Goal: Information Seeking & Learning: Learn about a topic

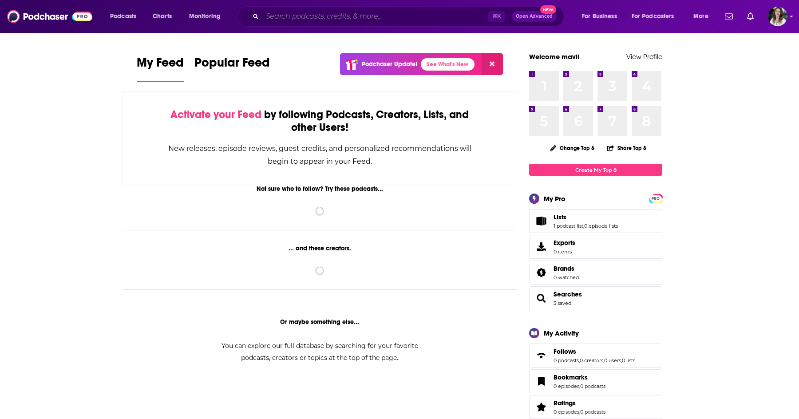
click at [291, 11] on input "Search podcasts, credits, & more..." at bounding box center [375, 16] width 226 height 14
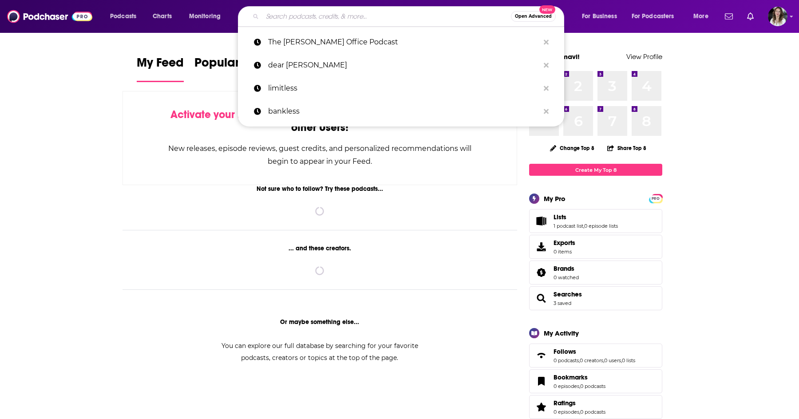
paste input "Maintenance Phase"
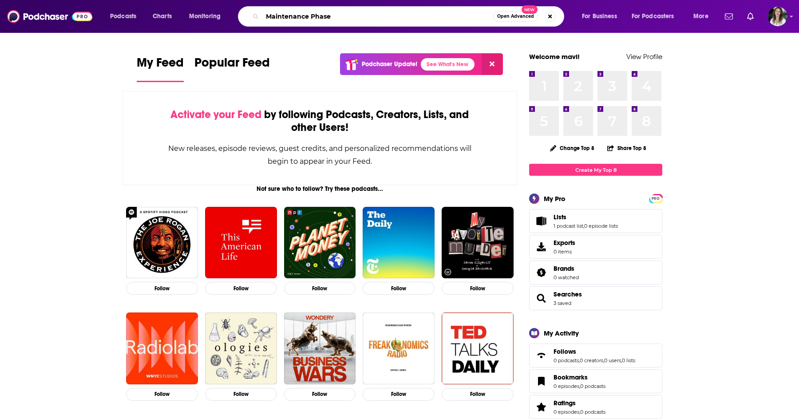
type input "Maintenance Phase"
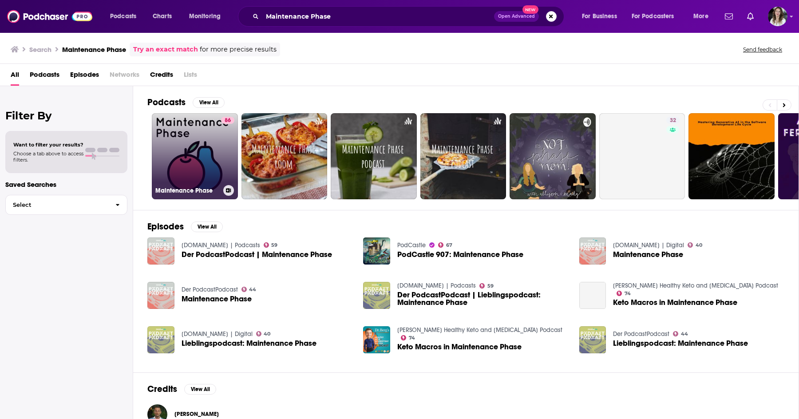
click at [213, 152] on link "86 Maintenance Phase" at bounding box center [195, 156] width 86 height 86
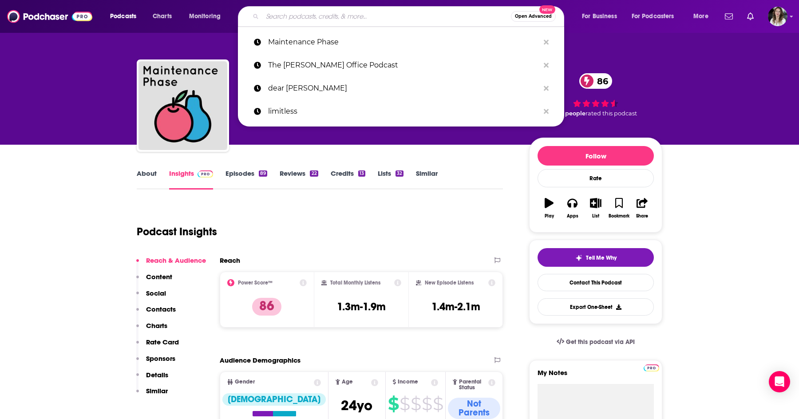
click at [312, 14] on input "Search podcasts, credits, & more..." at bounding box center [386, 16] width 249 height 14
paste input "The [PERSON_NAME] Show"
type input "The [PERSON_NAME] Show"
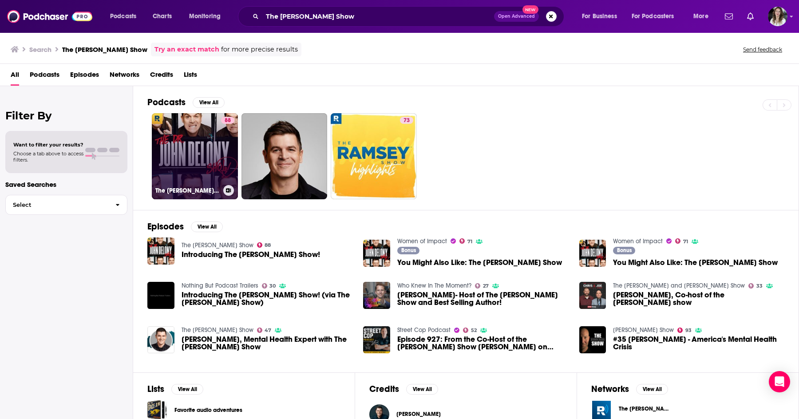
click at [185, 165] on link "88 The [PERSON_NAME] Show" at bounding box center [195, 156] width 86 height 86
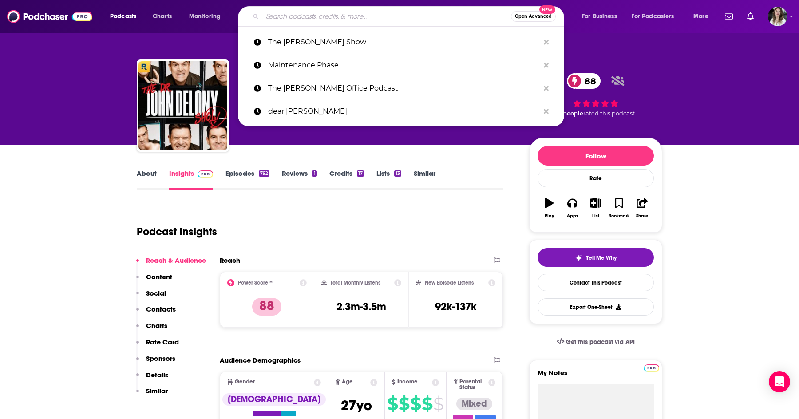
click at [312, 17] on input "Search podcasts, credits, & more..." at bounding box center [386, 16] width 249 height 14
paste input "The Angry Therapist Podcast"
type input "The Angry Therapist Podcast"
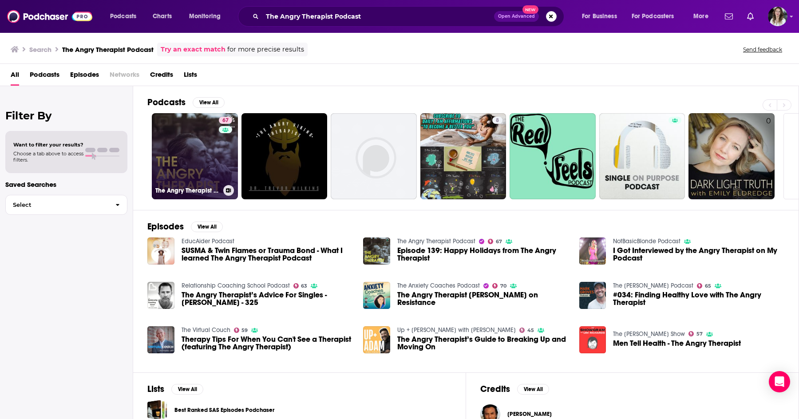
click at [203, 150] on link "67 The Angry Therapist Podcast" at bounding box center [195, 156] width 86 height 86
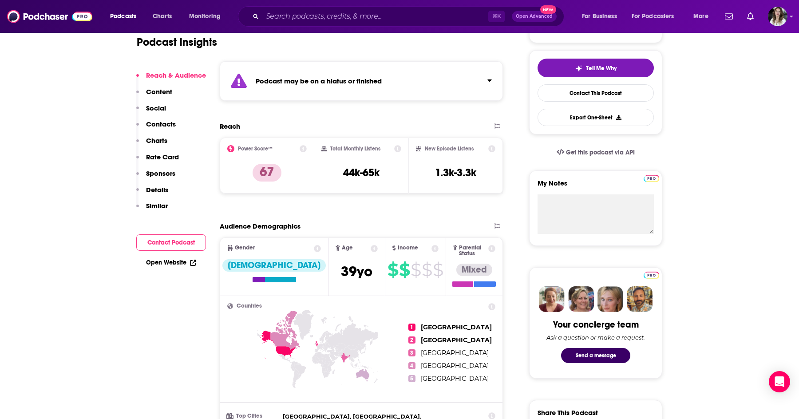
click at [154, 176] on p "Sponsors" at bounding box center [160, 173] width 29 height 8
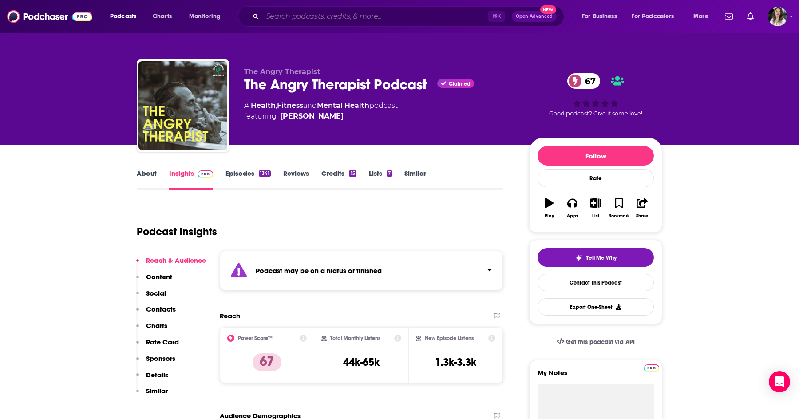
click at [376, 13] on input "Search podcasts, credits, & more..." at bounding box center [375, 16] width 226 height 14
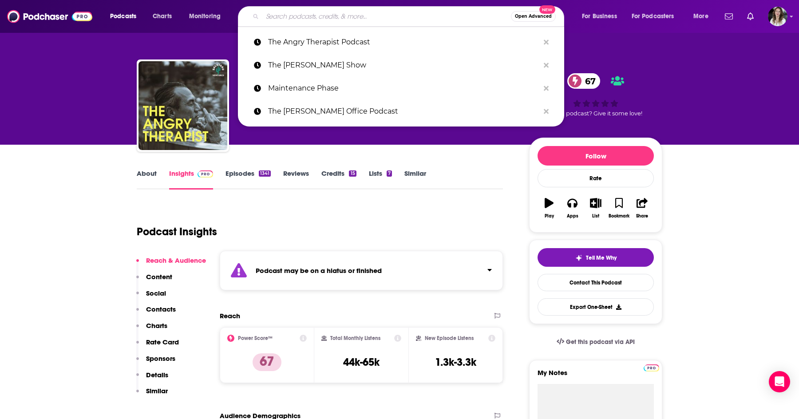
paste input "The Mindset Mentor"
type input "The Mindset Mentor"
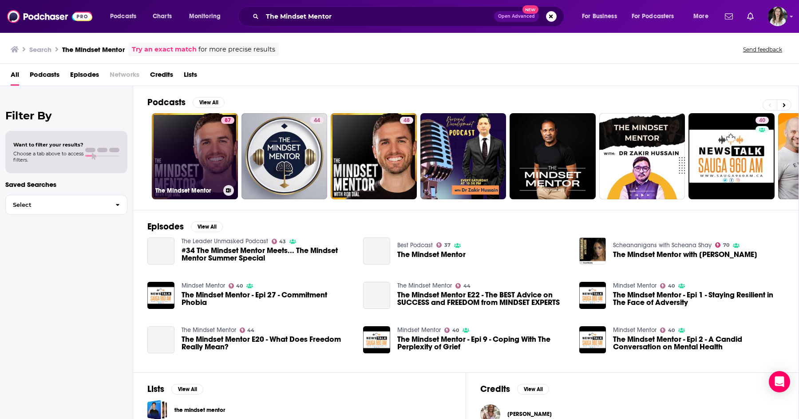
click at [206, 153] on link "87 The Mindset Mentor" at bounding box center [195, 156] width 86 height 86
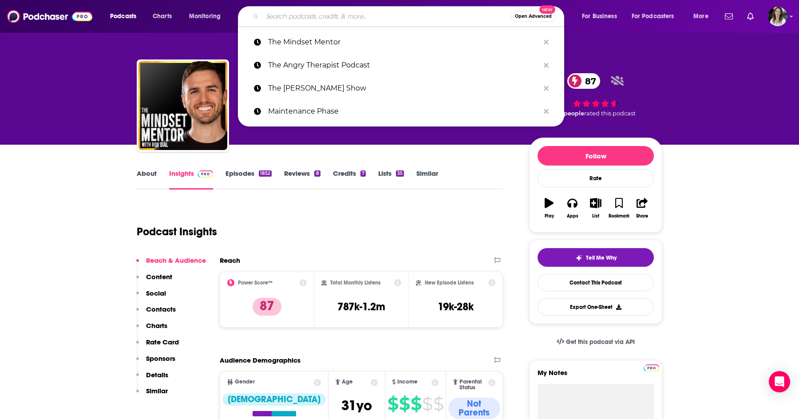
click at [363, 16] on input "Search podcasts, credits, & more..." at bounding box center [386, 16] width 249 height 14
paste input "Culture Apothecary with [PERSON_NAME]"
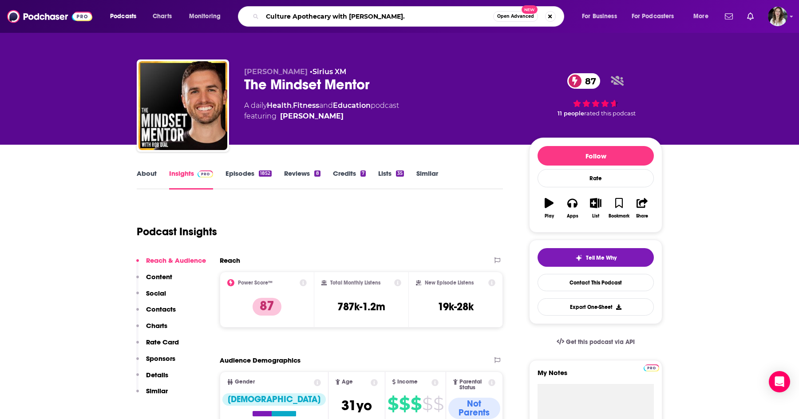
type input "Culture Apothecary with [PERSON_NAME]"
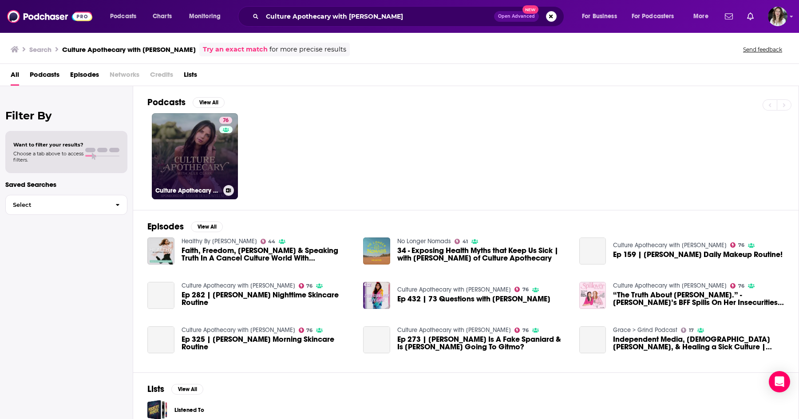
click at [194, 150] on link "76 Culture Apothecary with [PERSON_NAME]" at bounding box center [195, 156] width 86 height 86
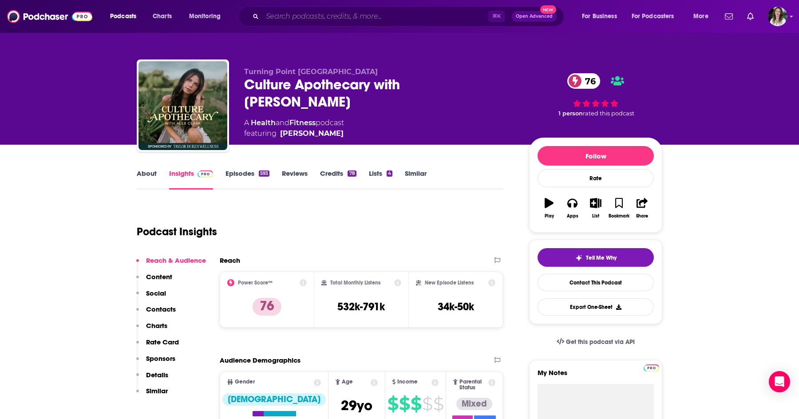
click at [347, 13] on input "Search podcasts, credits, & more..." at bounding box center [375, 16] width 226 height 14
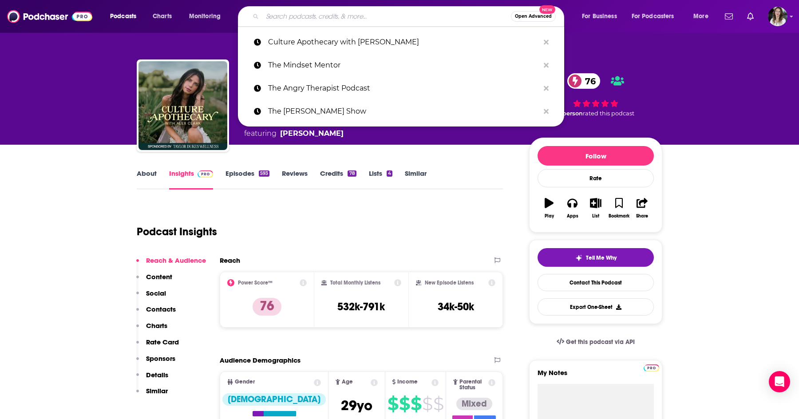
paste input "The Model Health Show"
type input "The Model Health Show"
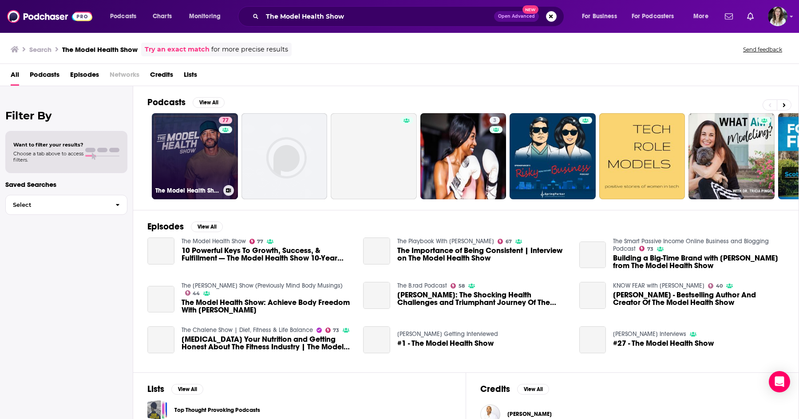
click at [200, 150] on link "77 The Model Health Show" at bounding box center [195, 156] width 86 height 86
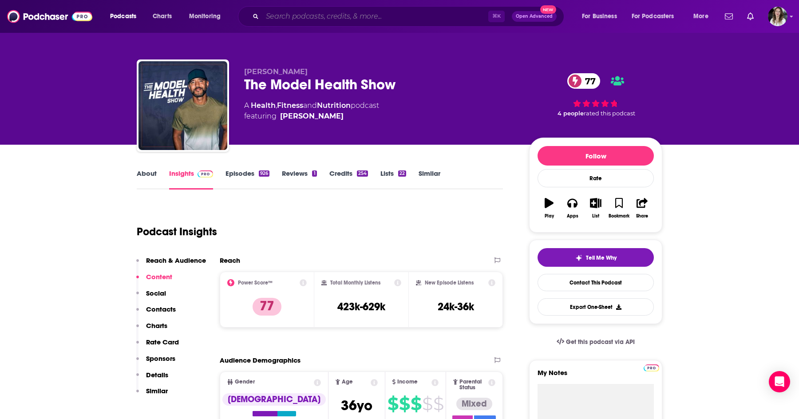
click at [349, 12] on input "Search podcasts, credits, & more..." at bounding box center [375, 16] width 226 height 14
paste input "The Wellness Mama Podcast"
type input "The Wellness Mama Podcast"
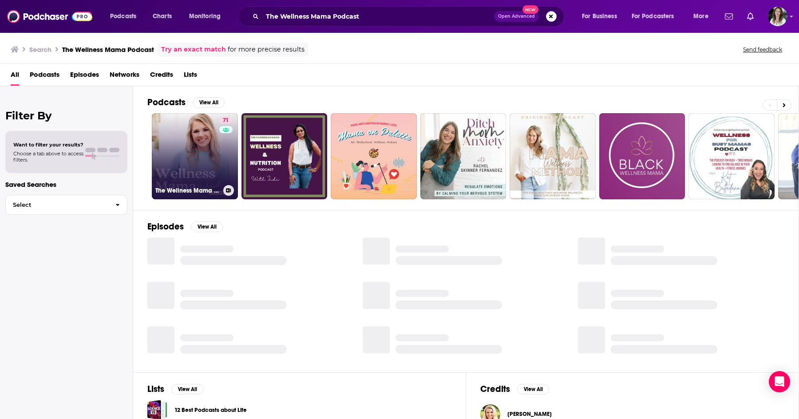
click at [205, 166] on link "71 The Wellness Mama Podcast" at bounding box center [195, 156] width 86 height 86
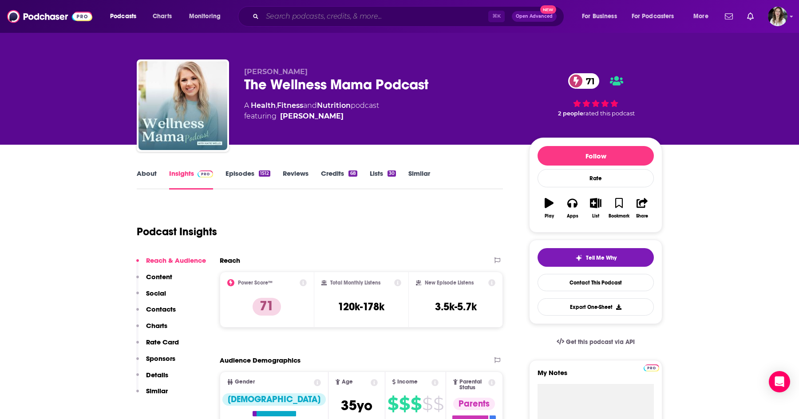
click at [397, 14] on input "Search podcasts, credits, & more..." at bounding box center [375, 16] width 226 height 14
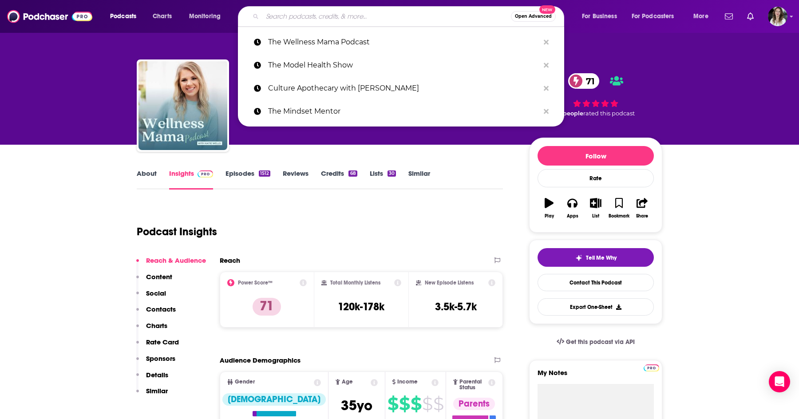
paste input "The Ultimate Health Podcast"
type input "The Ultimate Health Podcast"
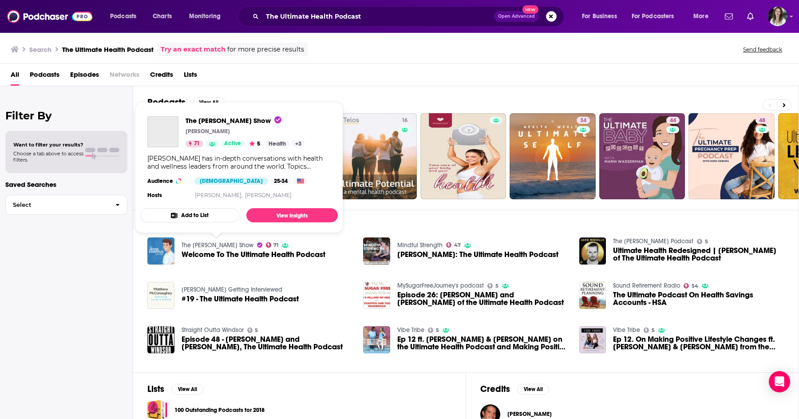
click at [229, 246] on link "The [PERSON_NAME] Show" at bounding box center [218, 245] width 72 height 8
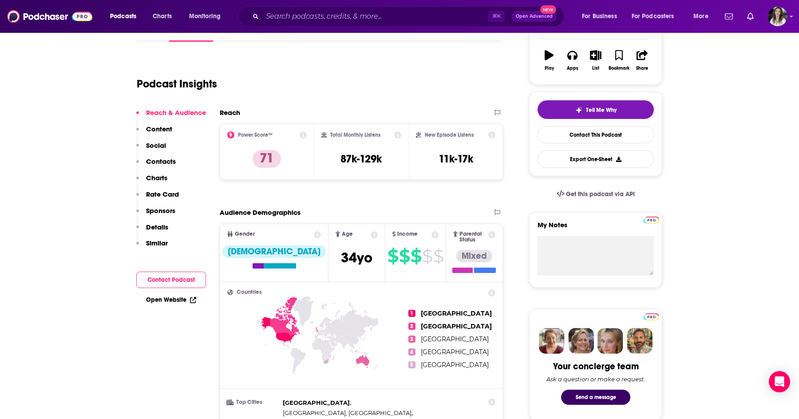
scroll to position [199, 0]
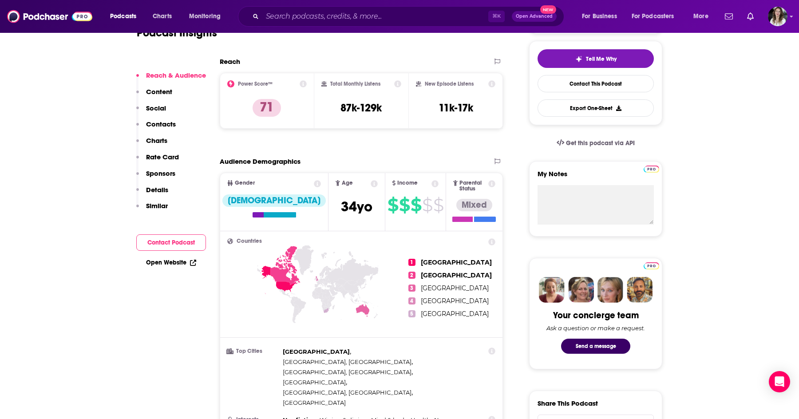
click at [156, 173] on p "Sponsors" at bounding box center [160, 173] width 29 height 8
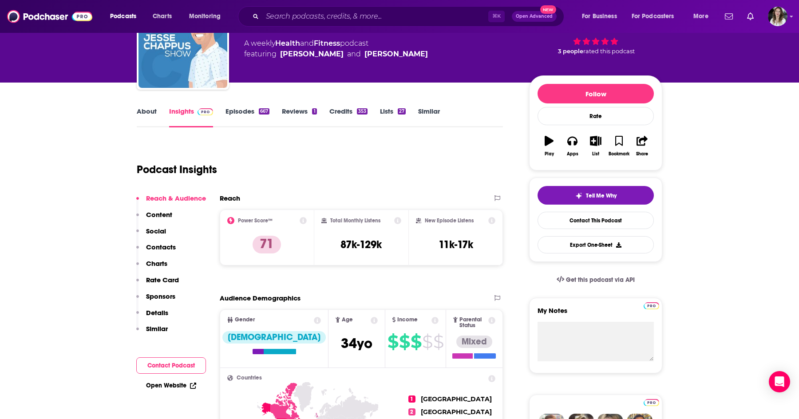
scroll to position [64, 0]
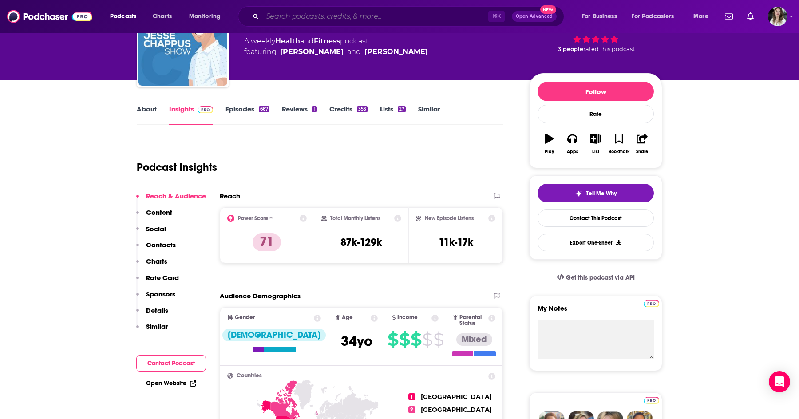
click at [376, 16] on input "Search podcasts, credits, & more..." at bounding box center [375, 16] width 226 height 14
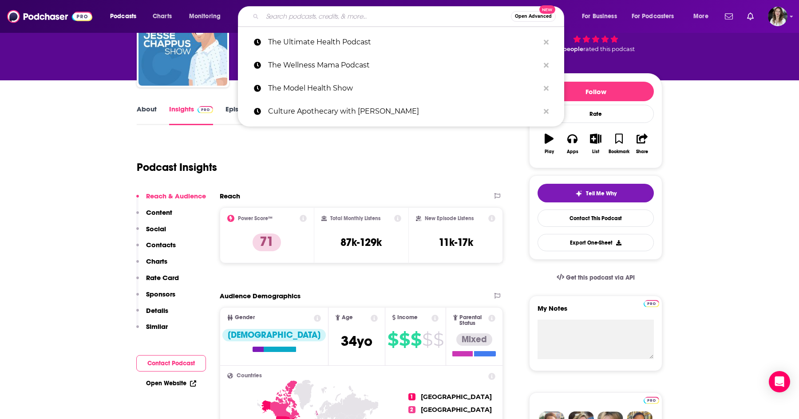
paste input "We're Out of Time"
type input "We're Out of Time"
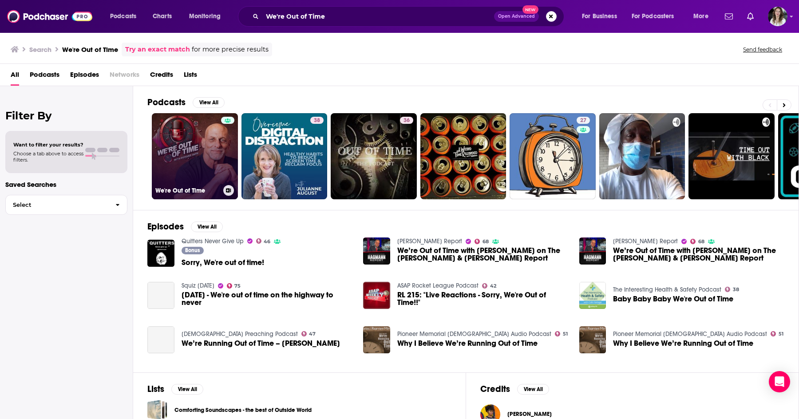
click at [185, 162] on link "We're Out of Time" at bounding box center [195, 156] width 86 height 86
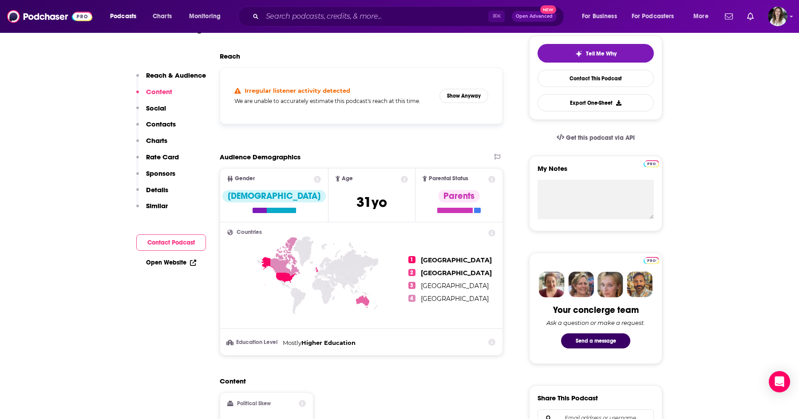
scroll to position [182, 0]
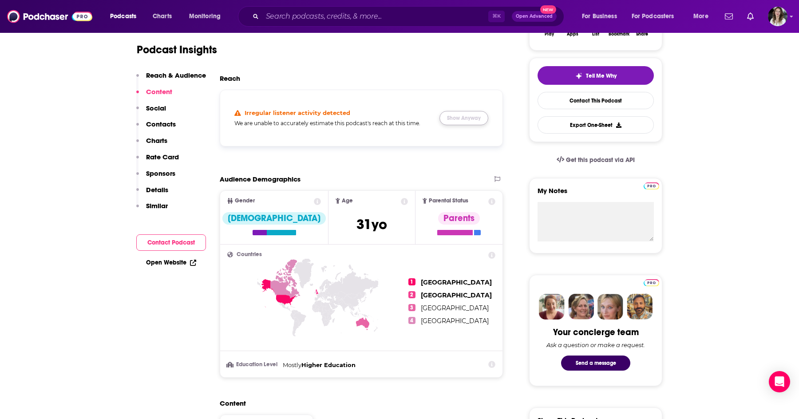
click at [466, 117] on button "Show Anyway" at bounding box center [463, 118] width 49 height 14
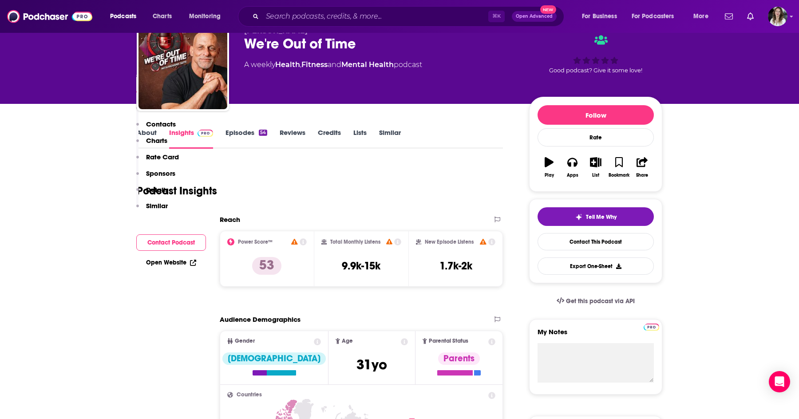
scroll to position [0, 0]
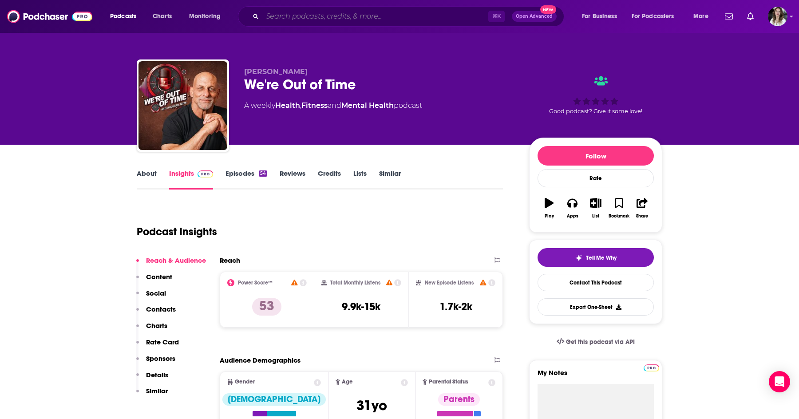
click at [348, 14] on input "Search podcasts, credits, & more..." at bounding box center [375, 16] width 226 height 14
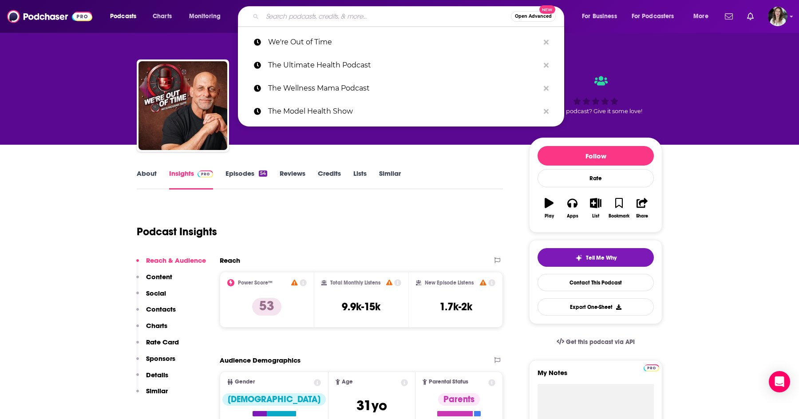
paste input "School of Greatness"
type input "School of Greatness"
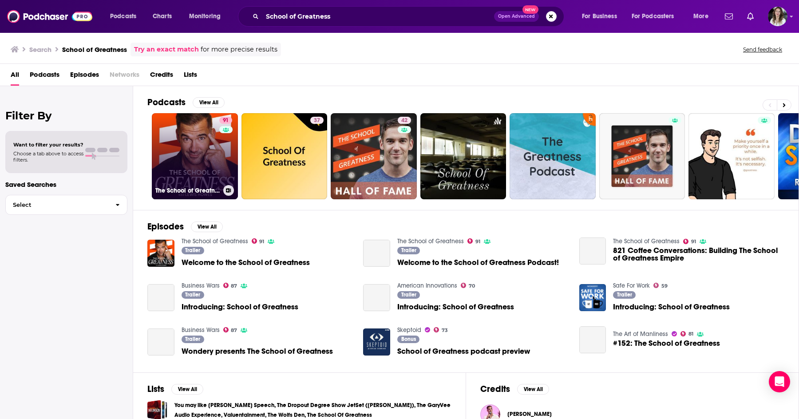
click at [175, 154] on link "91 The School of Greatness" at bounding box center [195, 156] width 86 height 86
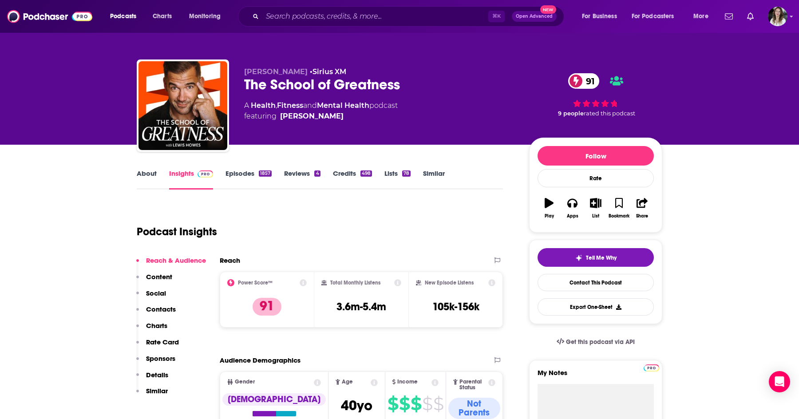
scroll to position [3, 0]
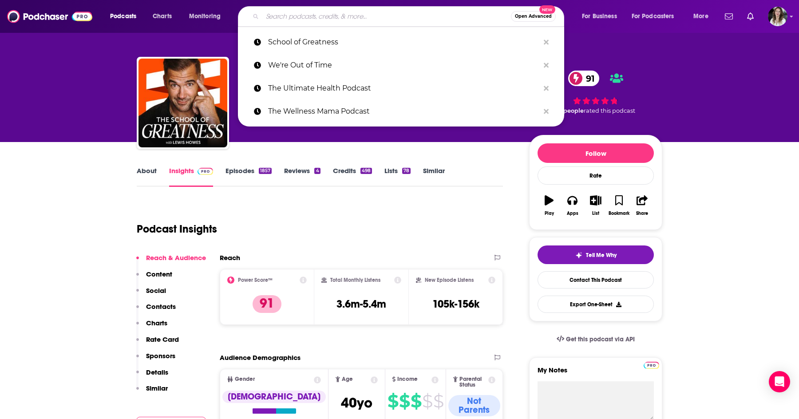
click at [395, 16] on input "Search podcasts, credits, & more..." at bounding box center [386, 16] width 249 height 14
paste input "The Nocturnists"
type input "The Nocturnists"
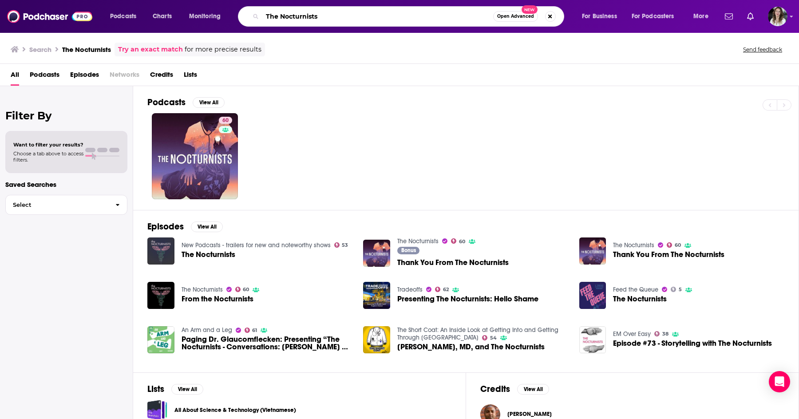
drag, startPoint x: 339, startPoint y: 19, endPoint x: 264, endPoint y: 17, distance: 74.6
click at [264, 17] on input "The Nocturnists" at bounding box center [377, 16] width 231 height 14
paste input "ZOE Science & Nutrition"
type input "ZOE Science & Nutrition"
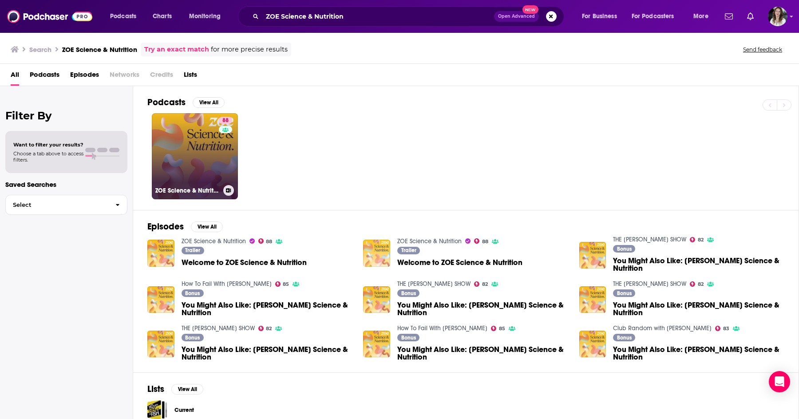
click at [185, 163] on link "88 ZOE Science & Nutrition" at bounding box center [195, 156] width 86 height 86
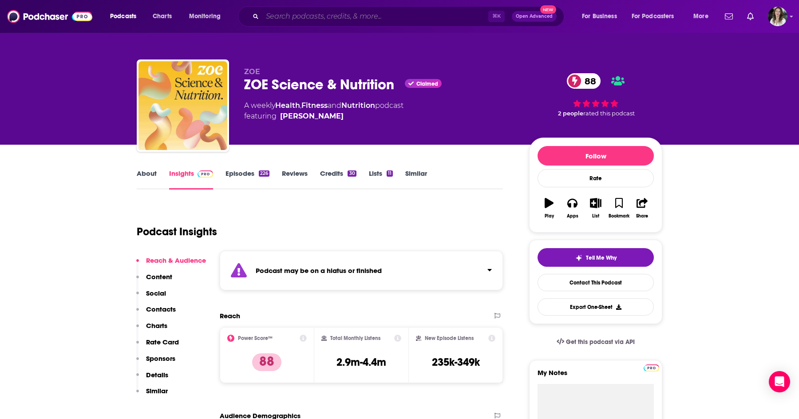
click at [295, 16] on input "Search podcasts, credits, & more..." at bounding box center [375, 16] width 226 height 14
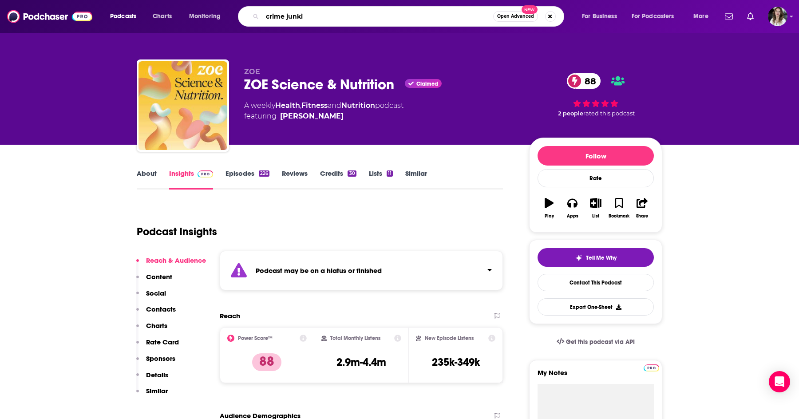
type input "crime junkie"
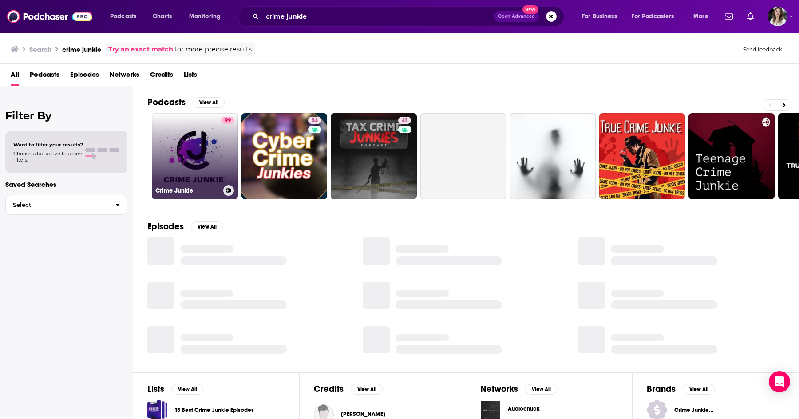
click at [201, 162] on link "99 Crime Junkie" at bounding box center [195, 156] width 86 height 86
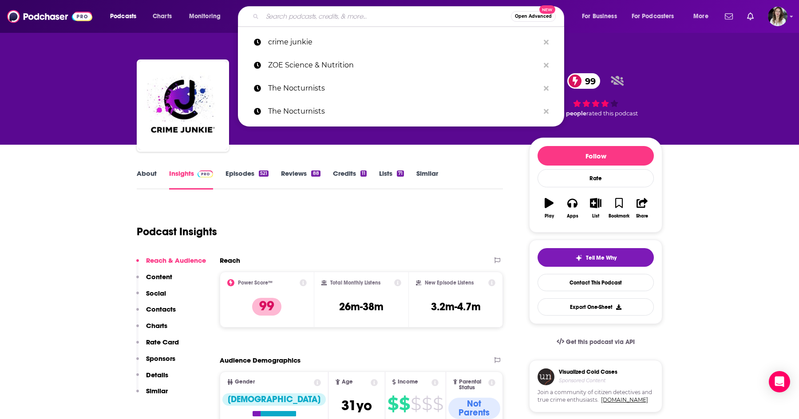
click at [356, 15] on input "Search podcasts, credits, & more..." at bounding box center [386, 16] width 249 height 14
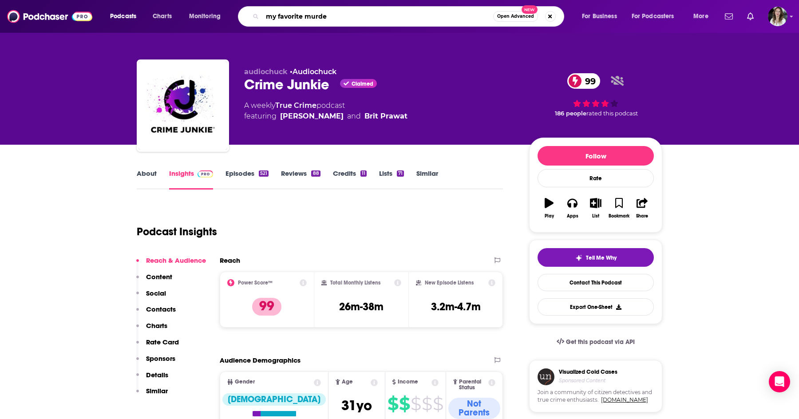
type input "my favorite murder"
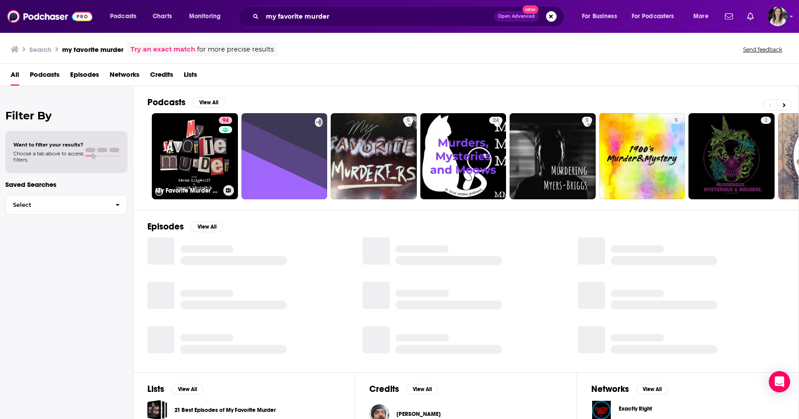
click at [206, 144] on link "94 My Favorite Murder with [PERSON_NAME] and [US_STATE][PERSON_NAME]" at bounding box center [195, 156] width 86 height 86
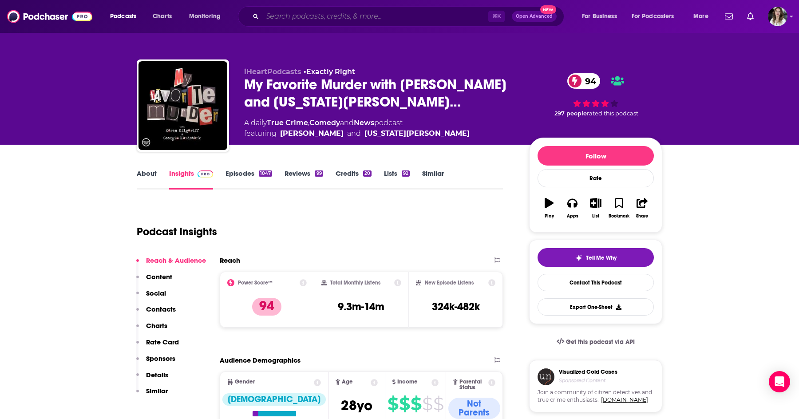
click at [330, 14] on input "Search podcasts, credits, & more..." at bounding box center [375, 16] width 226 height 14
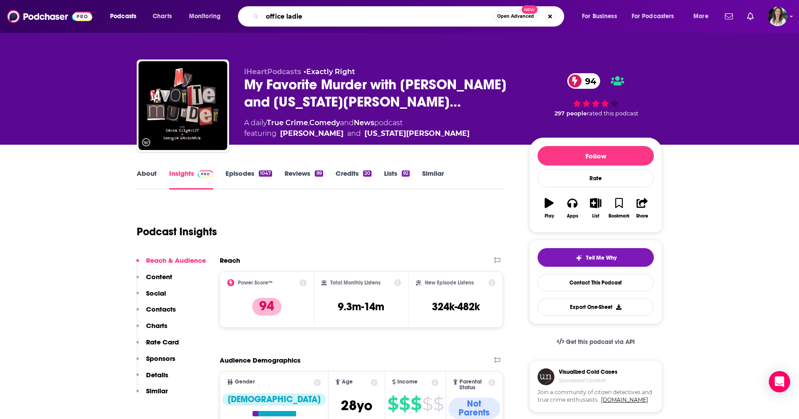
type input "office [DEMOGRAPHIC_DATA]"
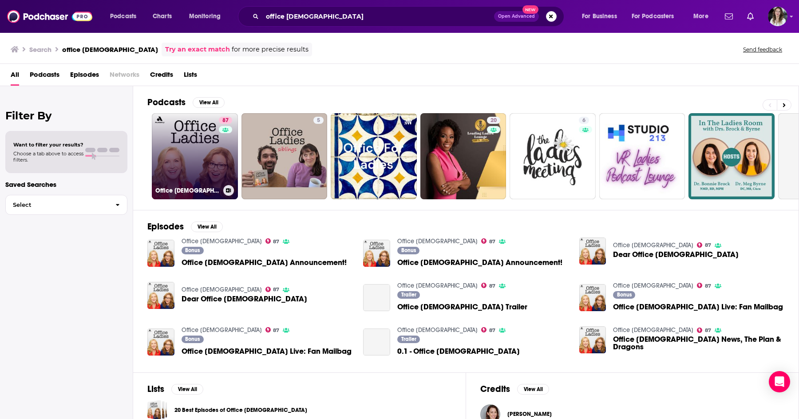
click at [198, 160] on link "87 Office [DEMOGRAPHIC_DATA]" at bounding box center [195, 156] width 86 height 86
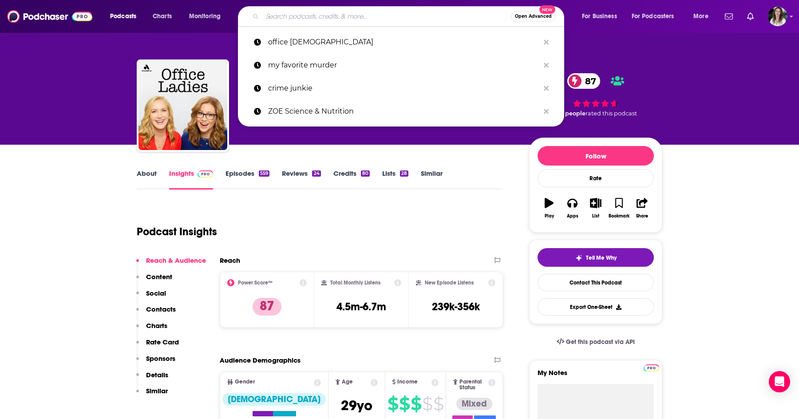
click at [313, 16] on input "Search podcasts, credits, & more..." at bounding box center [386, 16] width 249 height 14
paste input "We Can Do Hard Things"
type input "We Can Do Hard Things"
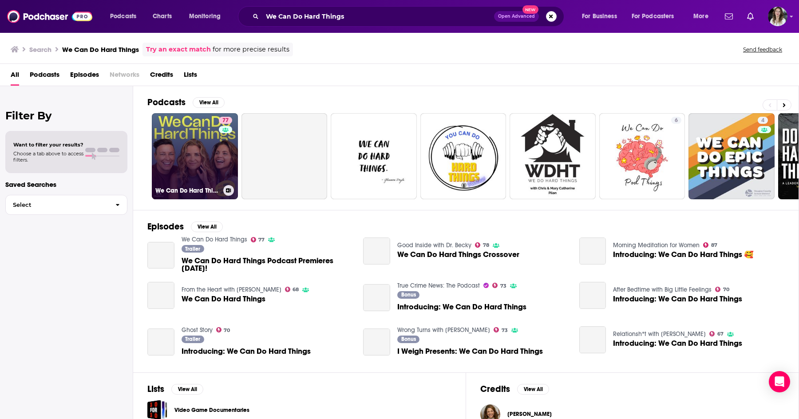
click at [197, 157] on link "77 We Can Do Hard Things" at bounding box center [195, 156] width 86 height 86
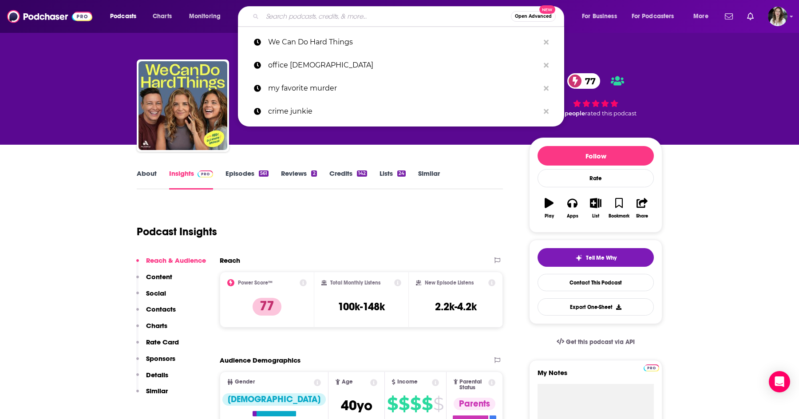
click at [431, 15] on input "Search podcasts, credits, & more..." at bounding box center [386, 16] width 249 height 14
paste input "The Guilty Feminist"
type input "The Guilty Feminist"
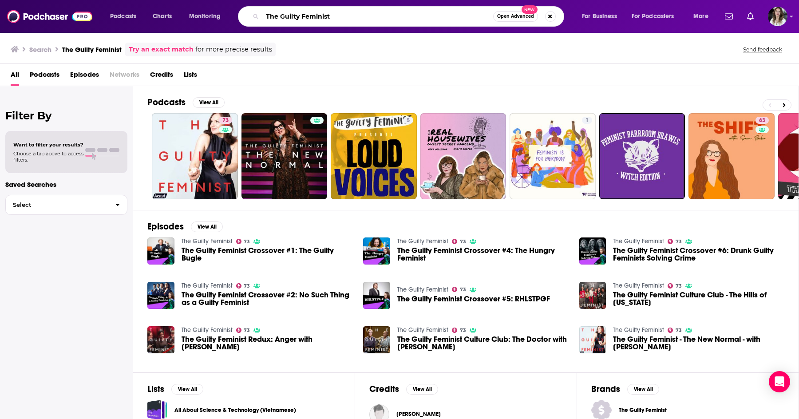
drag, startPoint x: 339, startPoint y: 17, endPoint x: 240, endPoint y: 14, distance: 99.0
click at [240, 14] on div "The Guilty Feminist Open Advanced New" at bounding box center [401, 16] width 326 height 20
paste input "anks for Asking"
type input "Thanks for Asking"
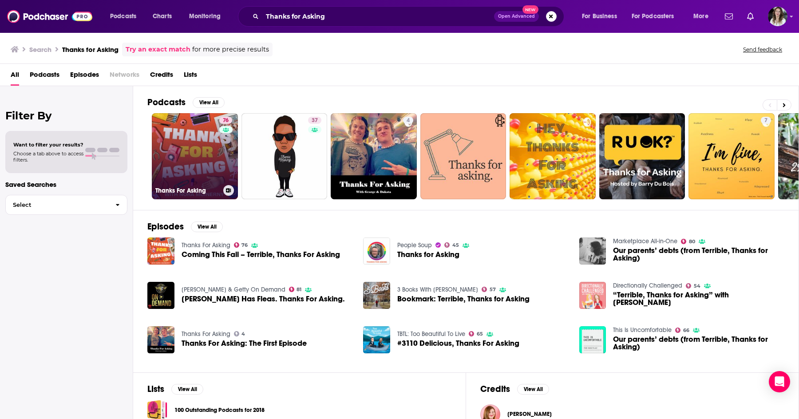
click at [202, 149] on link "76 Thanks For Asking" at bounding box center [195, 156] width 86 height 86
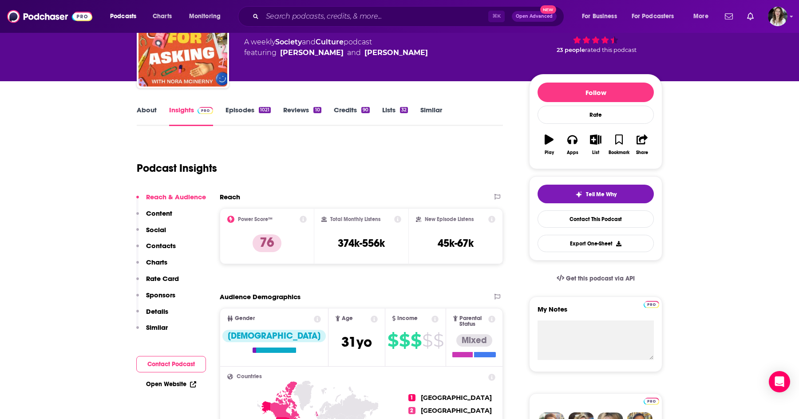
scroll to position [100, 0]
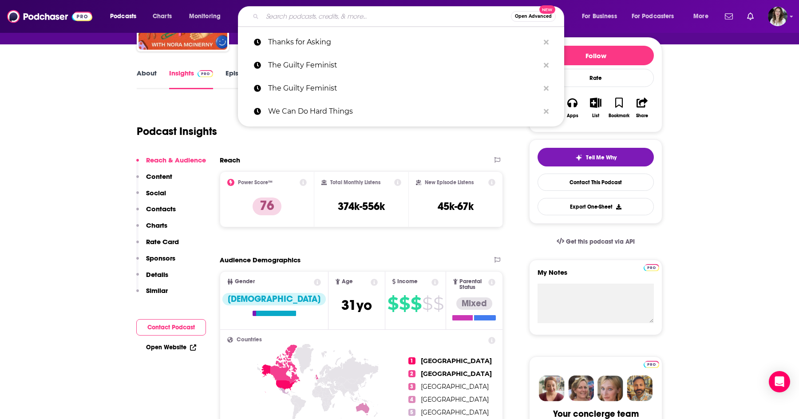
click at [298, 14] on input "Search podcasts, credits, & more..." at bounding box center [386, 16] width 249 height 14
paste input "Dateline NBC"
type input "Dateline NBC"
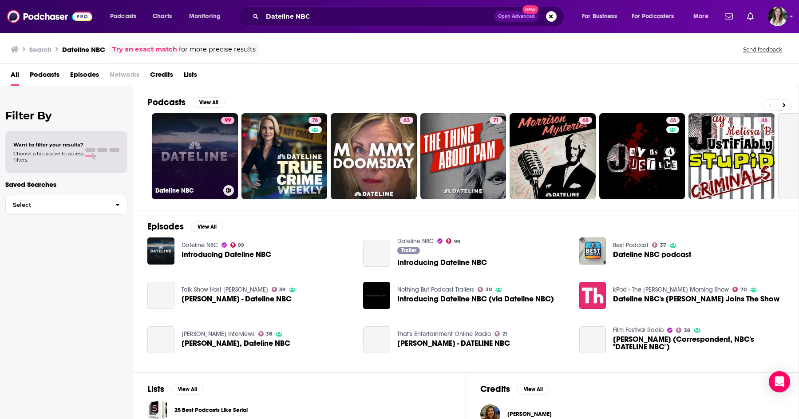
click at [197, 144] on link "99 Dateline NBC" at bounding box center [195, 156] width 86 height 86
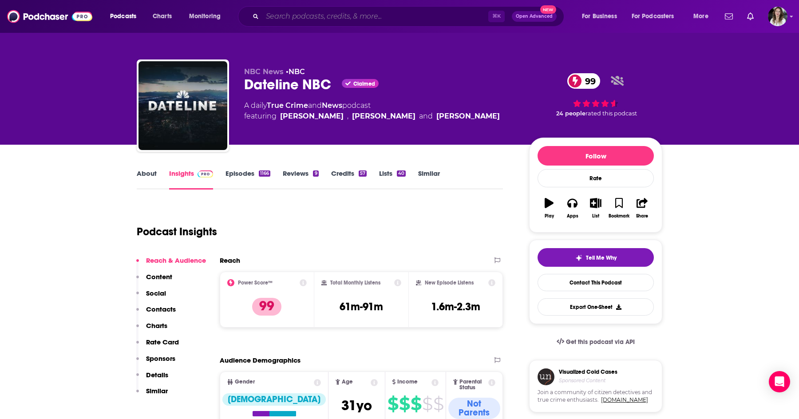
click at [351, 16] on input "Search podcasts, credits, & more..." at bounding box center [375, 16] width 226 height 14
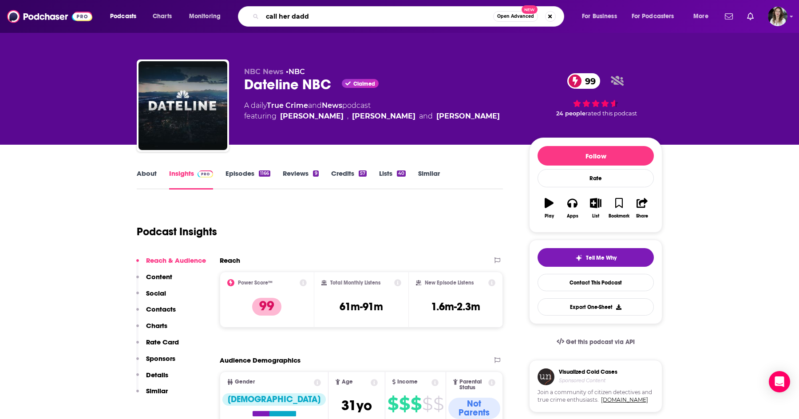
type input "call her daddy"
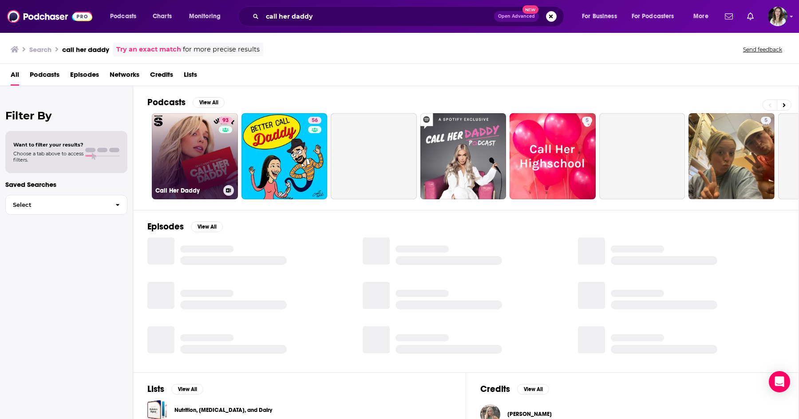
click at [177, 162] on link "93 Call Her Daddy" at bounding box center [195, 156] width 86 height 86
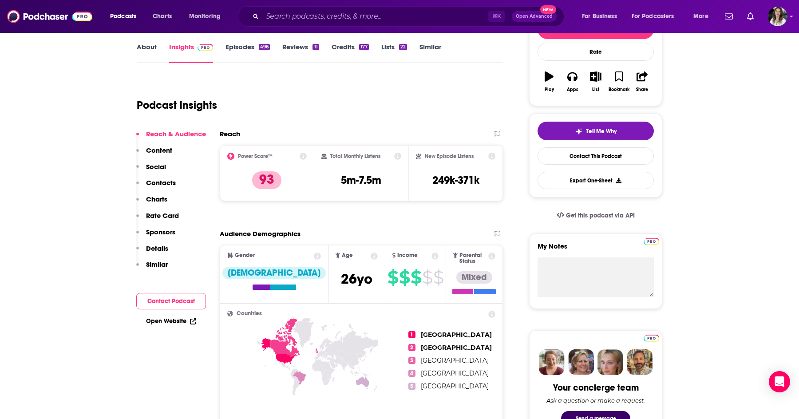
scroll to position [139, 0]
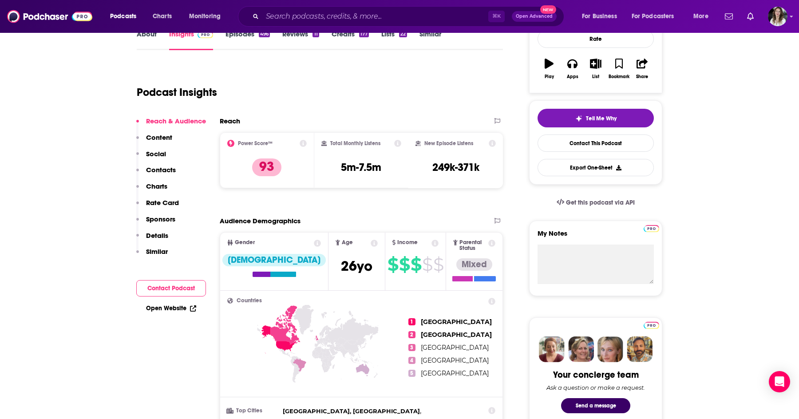
click at [431, 243] on icon at bounding box center [434, 243] width 7 height 7
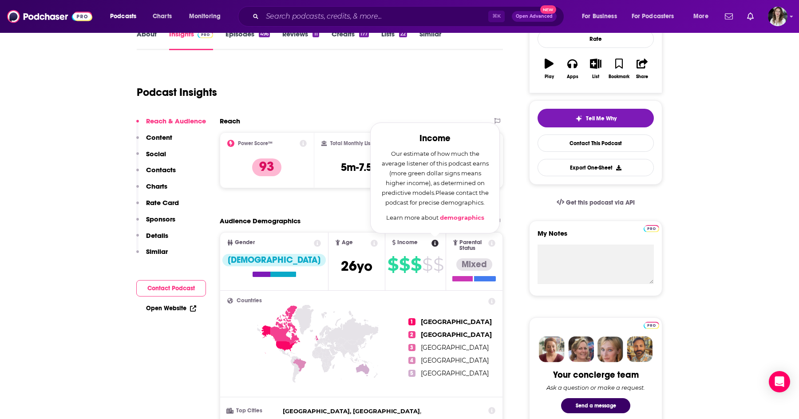
click at [406, 242] on div "Income Income Our estimate of how much the average listener of this podcast ear…" at bounding box center [415, 243] width 60 height 7
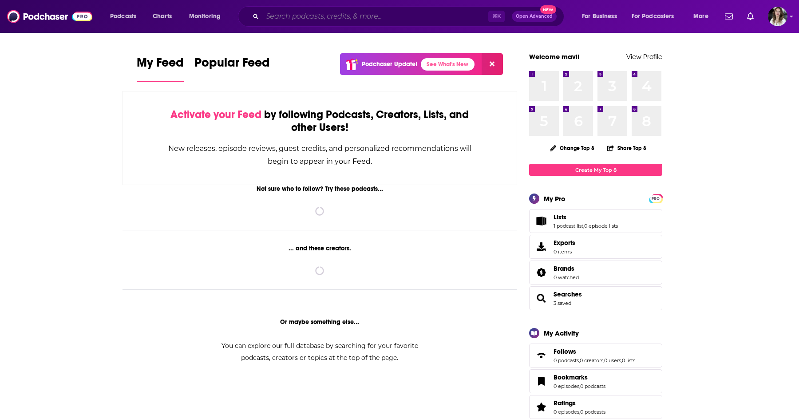
click at [287, 14] on input "Search podcasts, credits, & more..." at bounding box center [375, 16] width 226 height 14
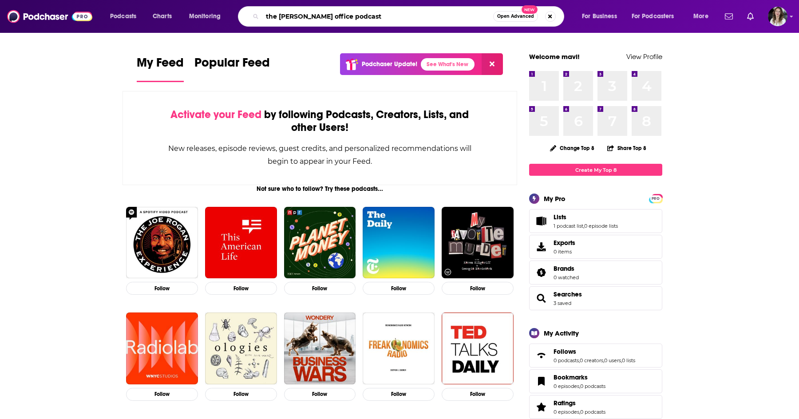
type input "the koerner office podcast"
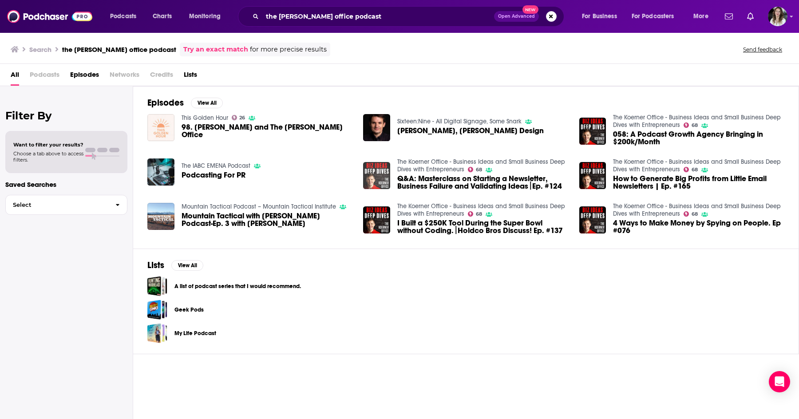
click at [376, 177] on img "Q&A: Masterclass on Starting a Newsletter, Business Failure and Validating Idea…" at bounding box center [376, 175] width 27 height 27
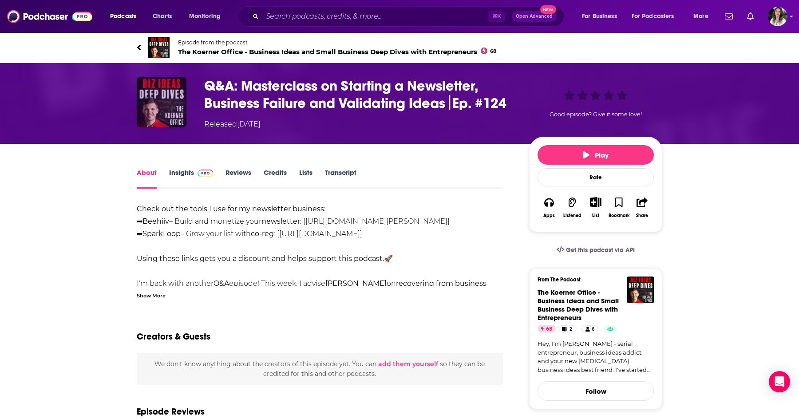
click at [159, 106] on img "Q&A: Masterclass on Starting a Newsletter, Business Failure and Validating Idea…" at bounding box center [162, 102] width 50 height 50
click at [166, 96] on img "Q&A: Masterclass on Starting a Newsletter, Business Failure and Validating Idea…" at bounding box center [162, 102] width 50 height 50
